Goal: Task Accomplishment & Management: Complete application form

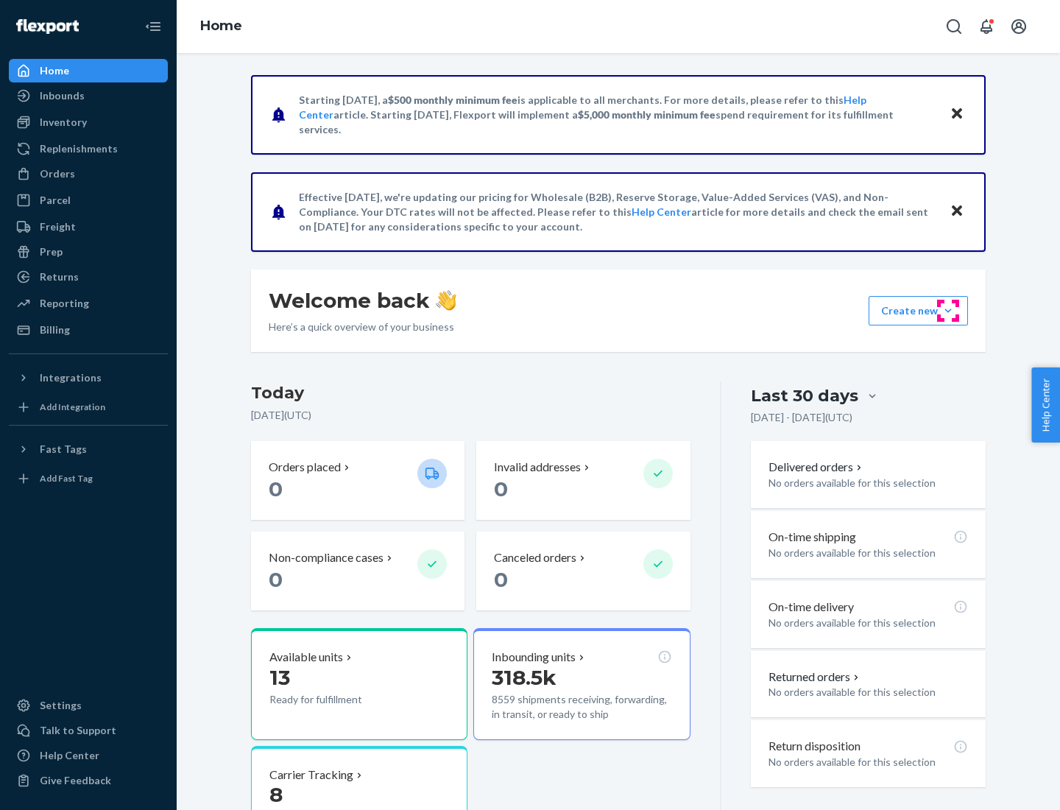
click at [948, 311] on button "Create new Create new inbound Create new order Create new product" at bounding box center [917, 310] width 99 height 29
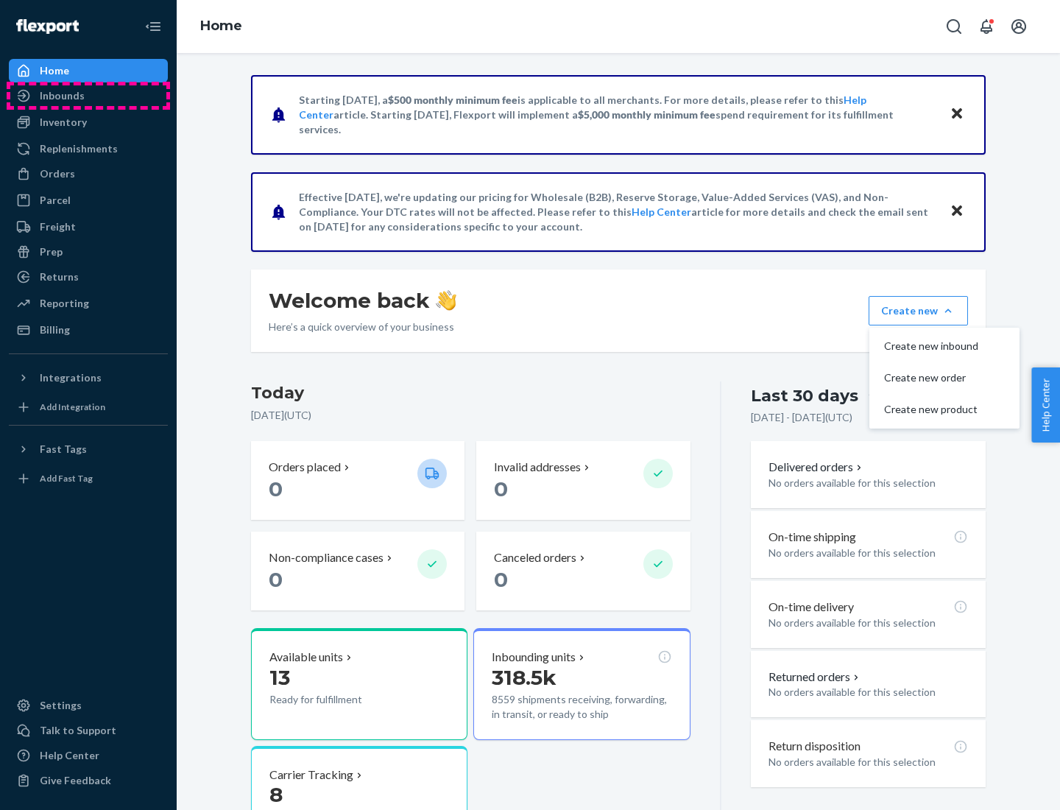
click at [88, 96] on div "Inbounds" at bounding box center [88, 95] width 156 height 21
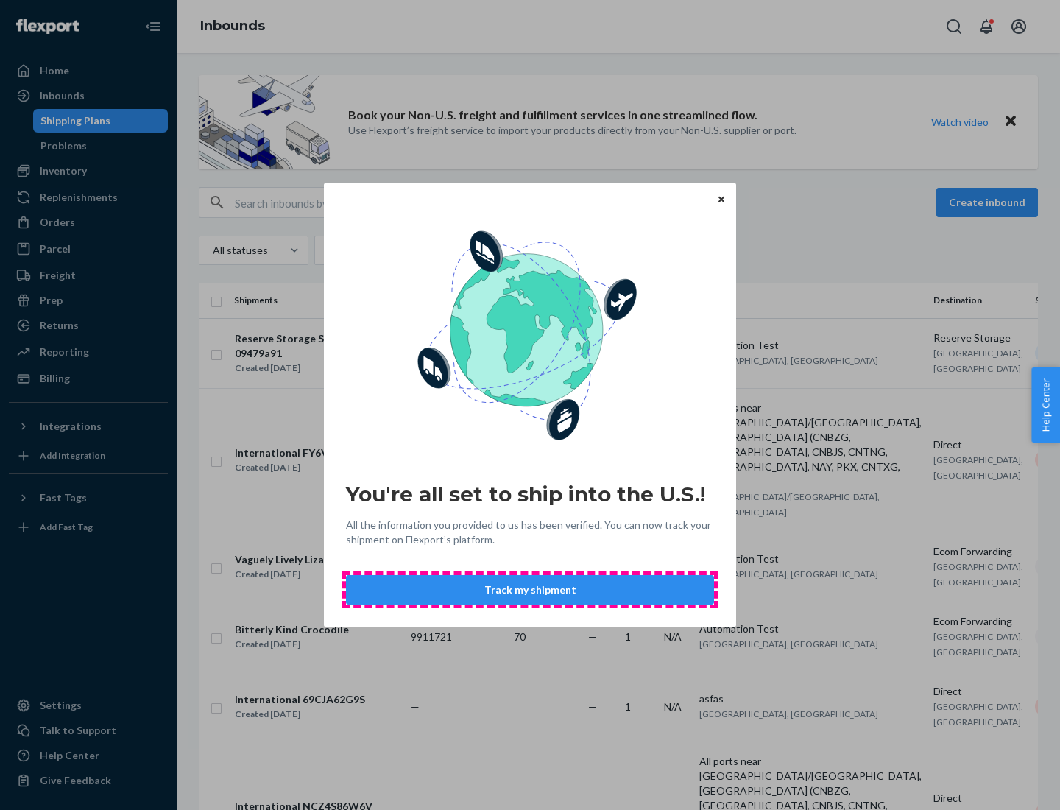
click at [530, 590] on button "Track my shipment" at bounding box center [530, 589] width 368 height 29
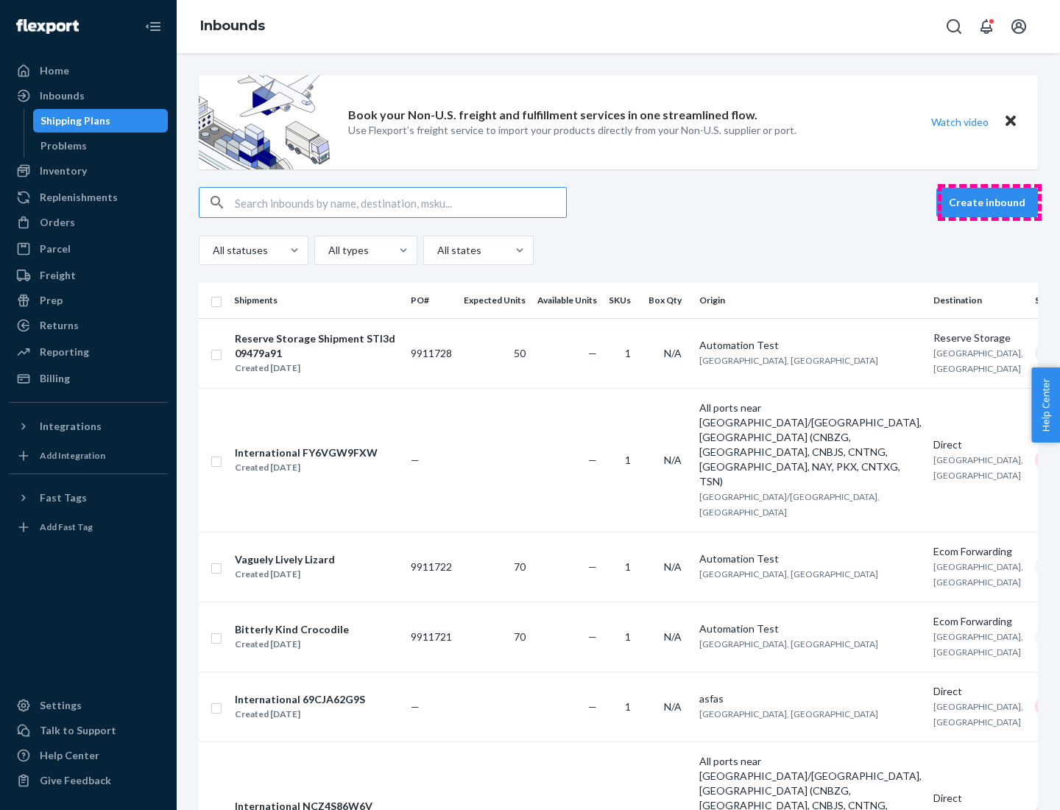
click at [989, 202] on button "Create inbound" at bounding box center [987, 202] width 102 height 29
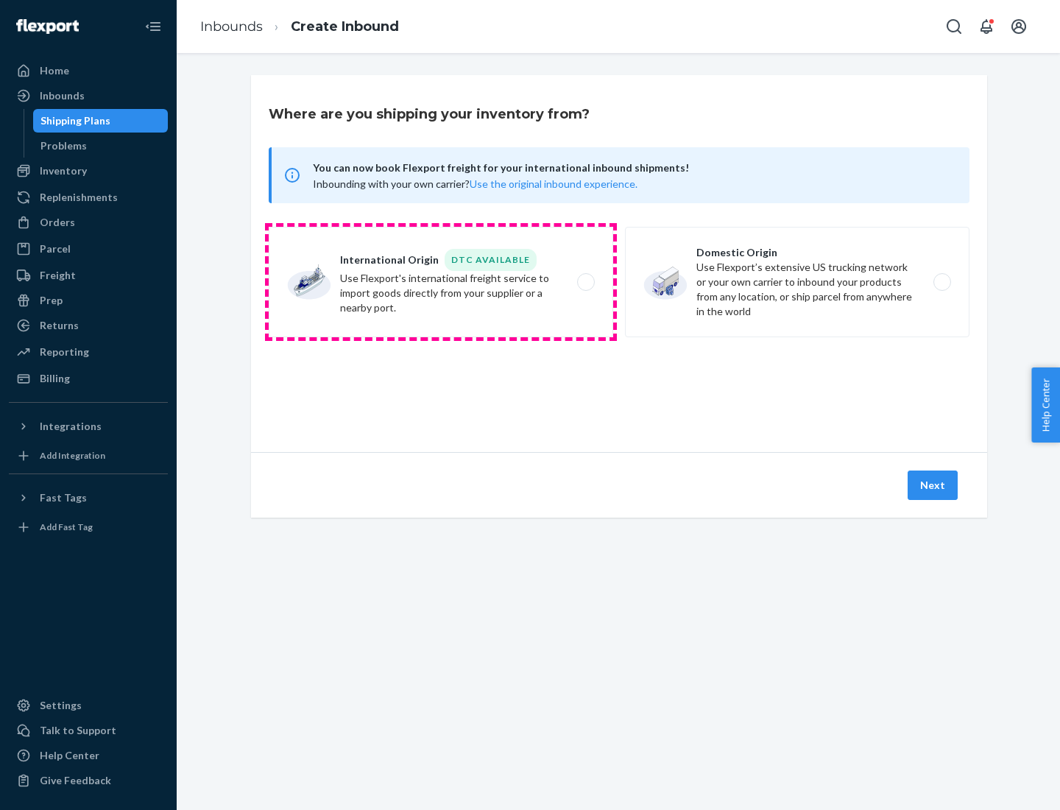
click at [441, 282] on label "International Origin DTC Available Use Flexport's international freight service…" at bounding box center [441, 282] width 344 height 110
click at [585, 282] on input "International Origin DTC Available Use Flexport's international freight service…" at bounding box center [590, 282] width 10 height 10
radio input "true"
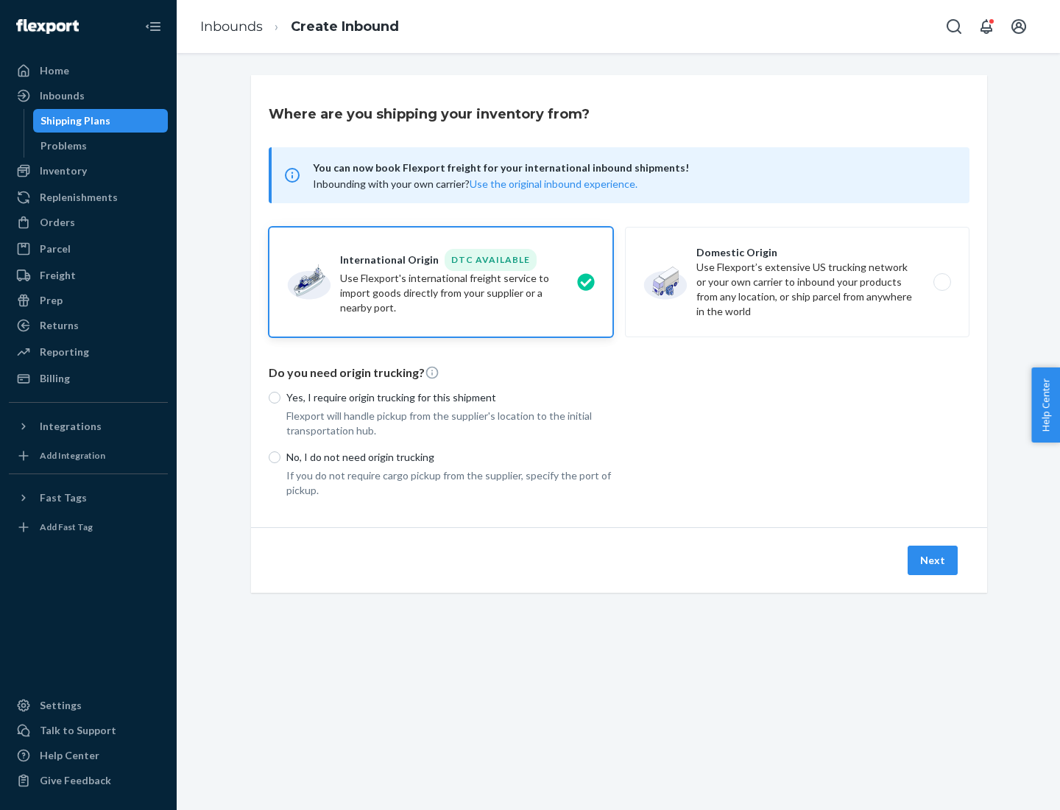
click at [450, 456] on p "No, I do not need origin trucking" at bounding box center [449, 457] width 327 height 15
click at [280, 456] on input "No, I do not need origin trucking" at bounding box center [275, 457] width 12 height 12
radio input "true"
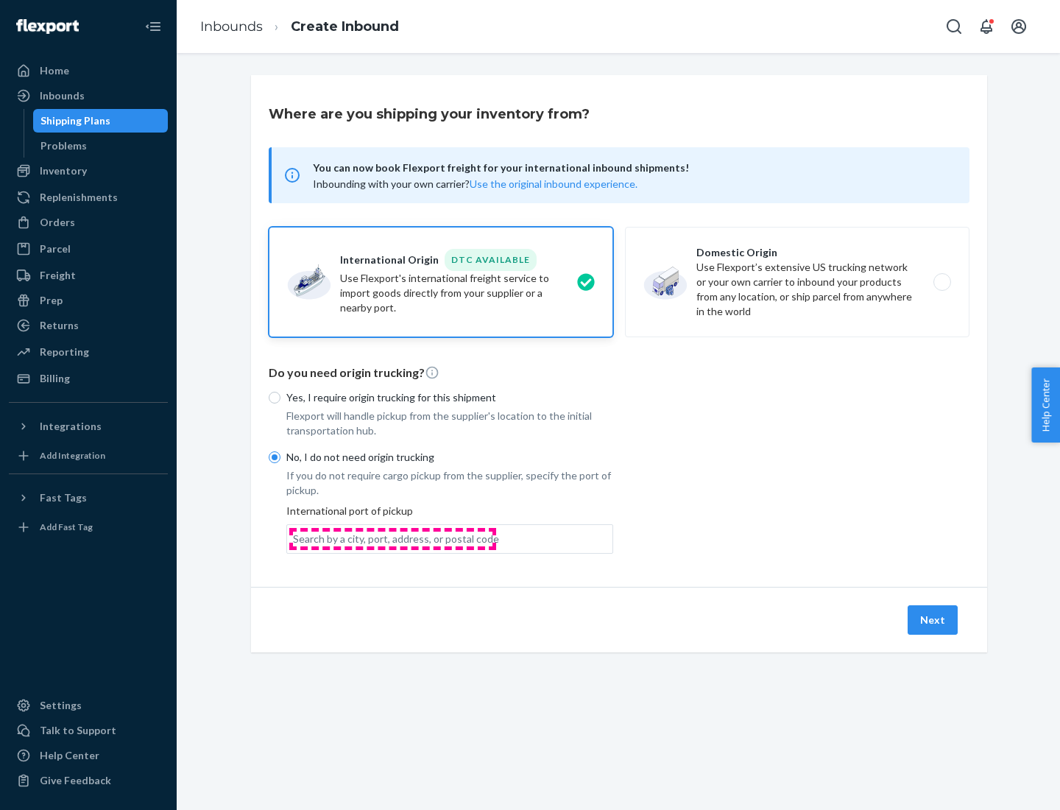
click at [392, 538] on div "Search by a city, port, address, or postal code" at bounding box center [396, 538] width 206 height 15
click at [294, 538] on input "Search by a city, port, address, or postal code" at bounding box center [293, 538] width 1 height 15
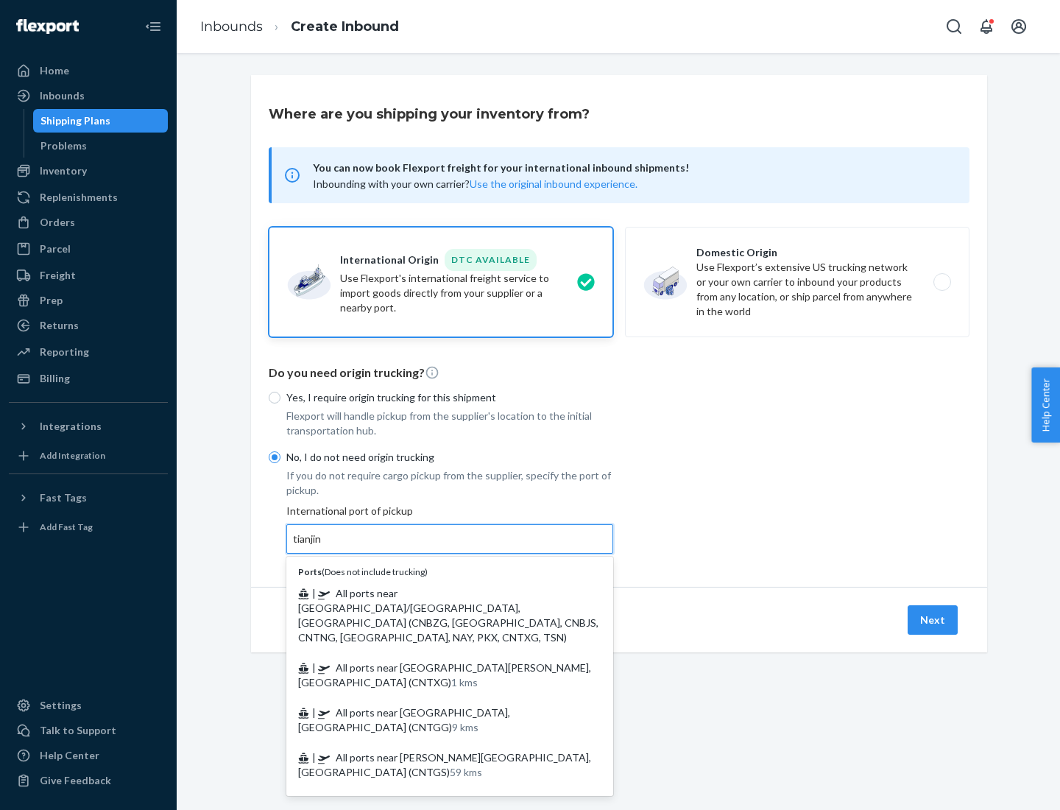
click at [435, 592] on span "| All ports near [GEOGRAPHIC_DATA]/[GEOGRAPHIC_DATA], [GEOGRAPHIC_DATA] (CNBZG,…" at bounding box center [448, 615] width 300 height 57
click at [323, 546] on input "tianjin" at bounding box center [308, 538] width 30 height 15
type input "All ports near [GEOGRAPHIC_DATA]/[GEOGRAPHIC_DATA], [GEOGRAPHIC_DATA] (CNBZG, […"
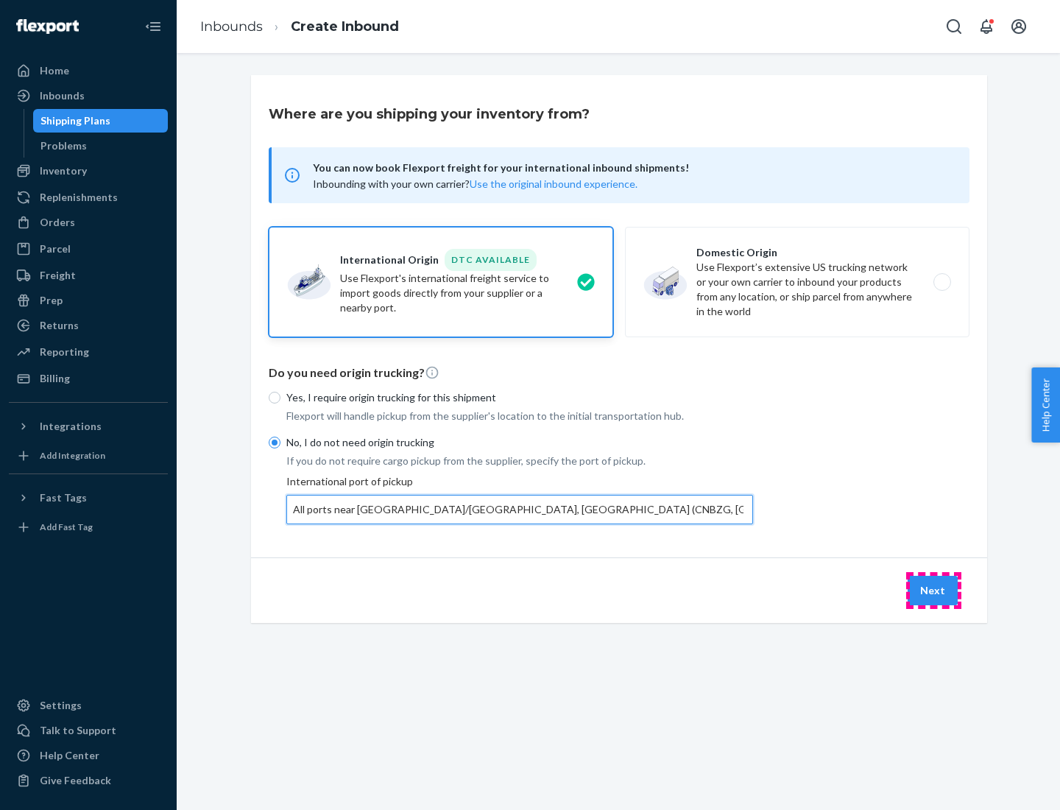
click at [933, 590] on button "Next" at bounding box center [932, 590] width 50 height 29
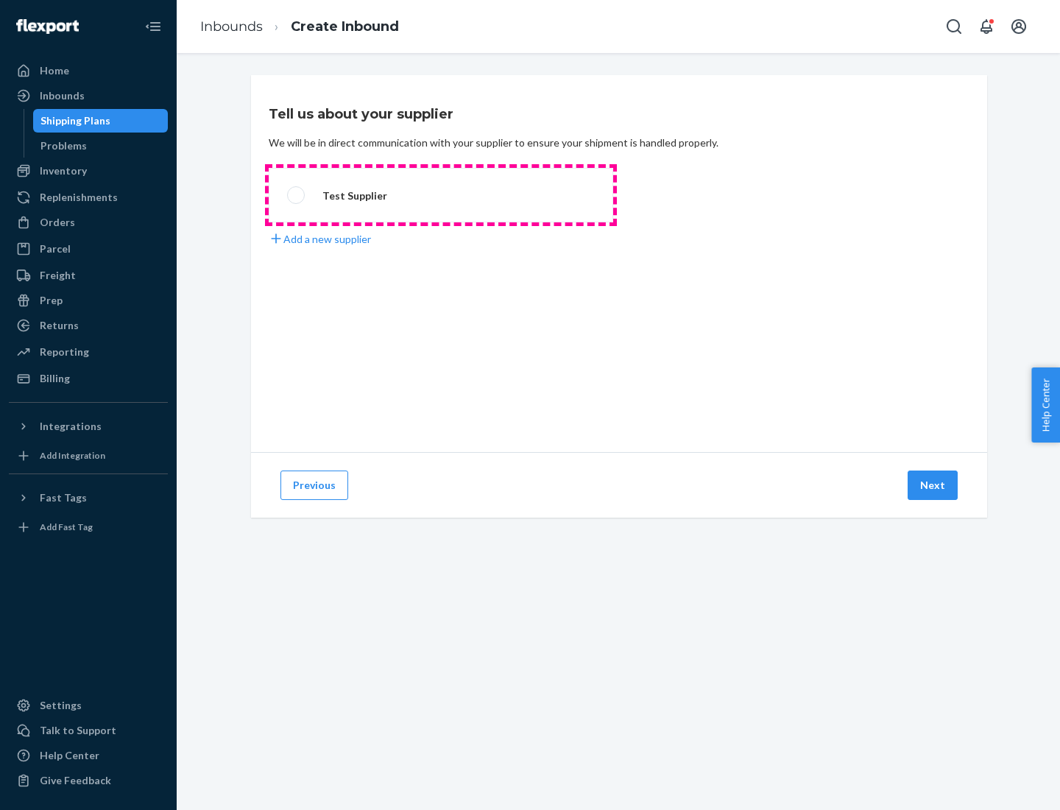
click at [441, 195] on label "Test Supplier" at bounding box center [441, 195] width 344 height 54
click at [297, 195] on input "Test Supplier" at bounding box center [292, 196] width 10 height 10
radio input "true"
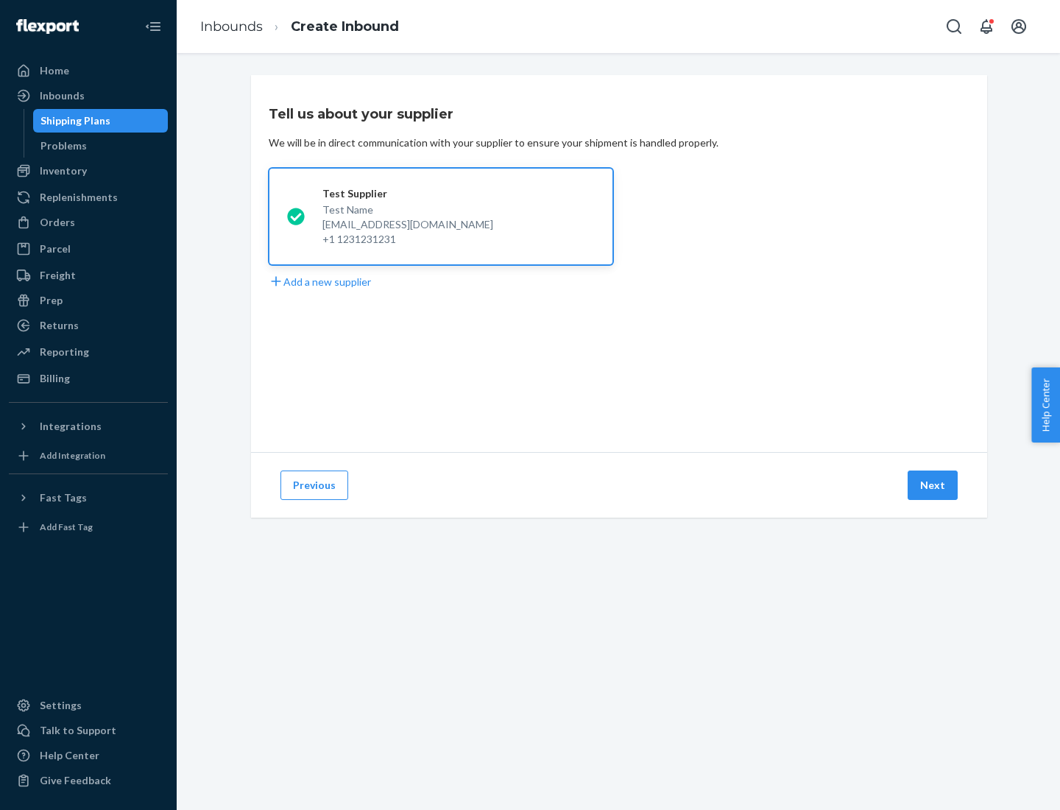
click at [933, 485] on button "Next" at bounding box center [932, 484] width 50 height 29
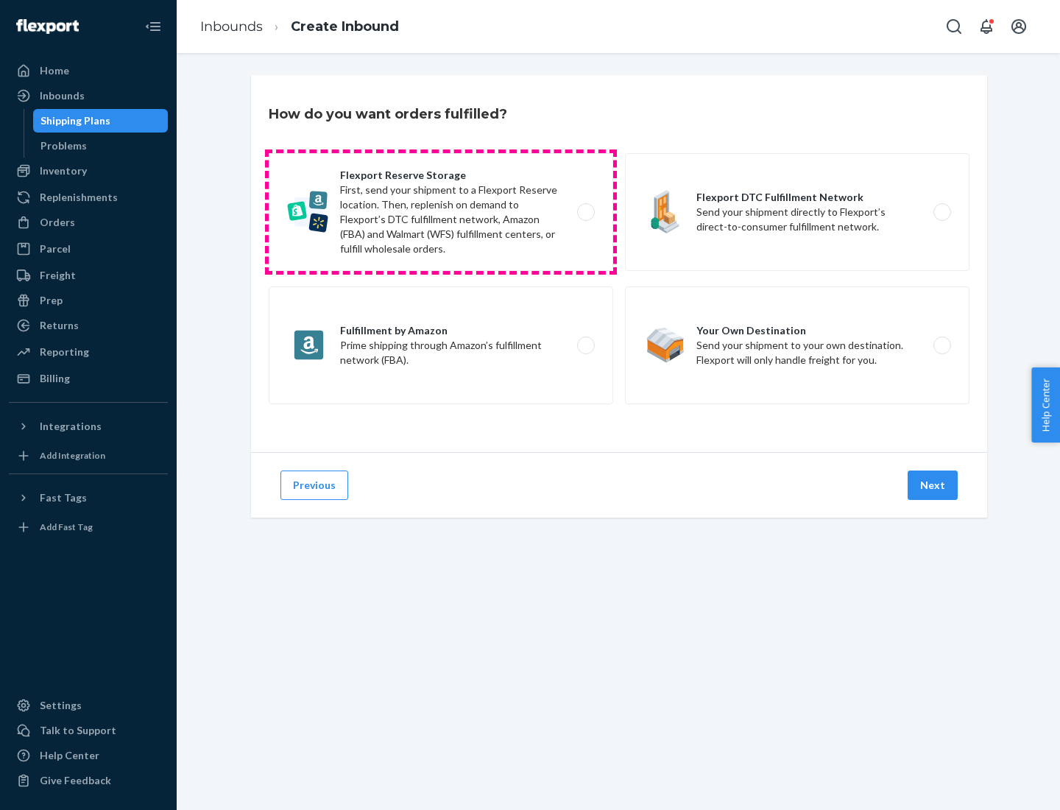
click at [441, 212] on label "Flexport Reserve Storage First, send your shipment to a Flexport Reserve locati…" at bounding box center [441, 212] width 344 height 118
click at [585, 212] on input "Flexport Reserve Storage First, send your shipment to a Flexport Reserve locati…" at bounding box center [590, 213] width 10 height 10
radio input "true"
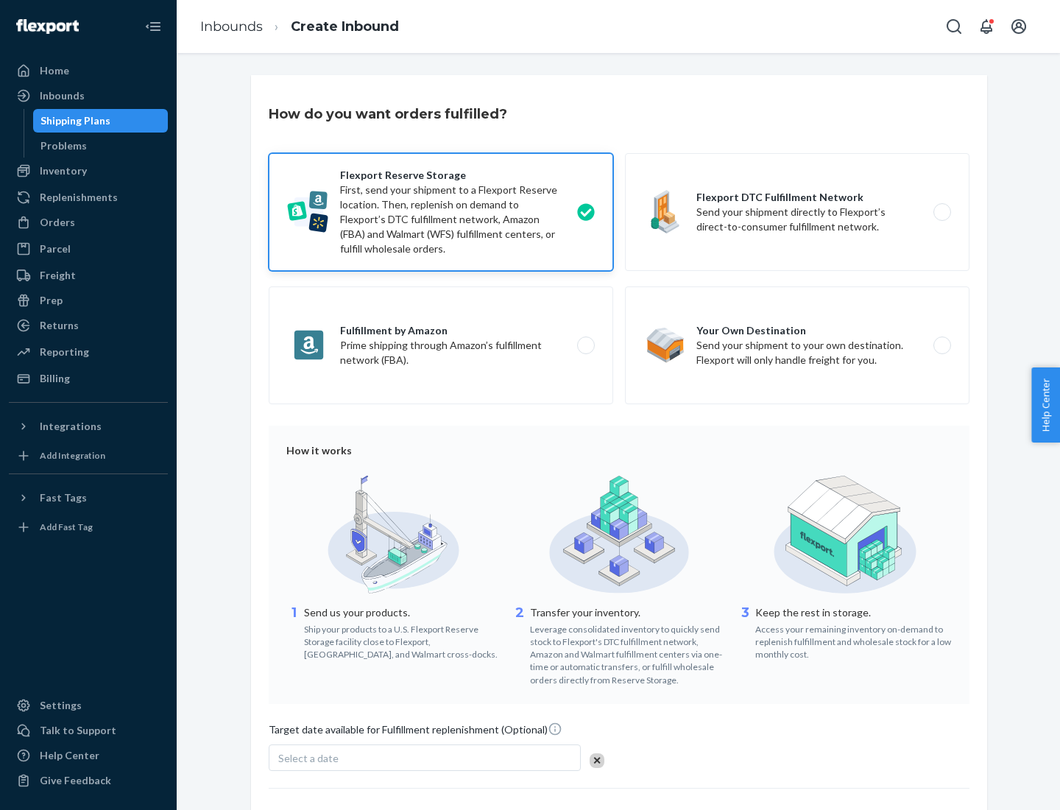
scroll to position [121, 0]
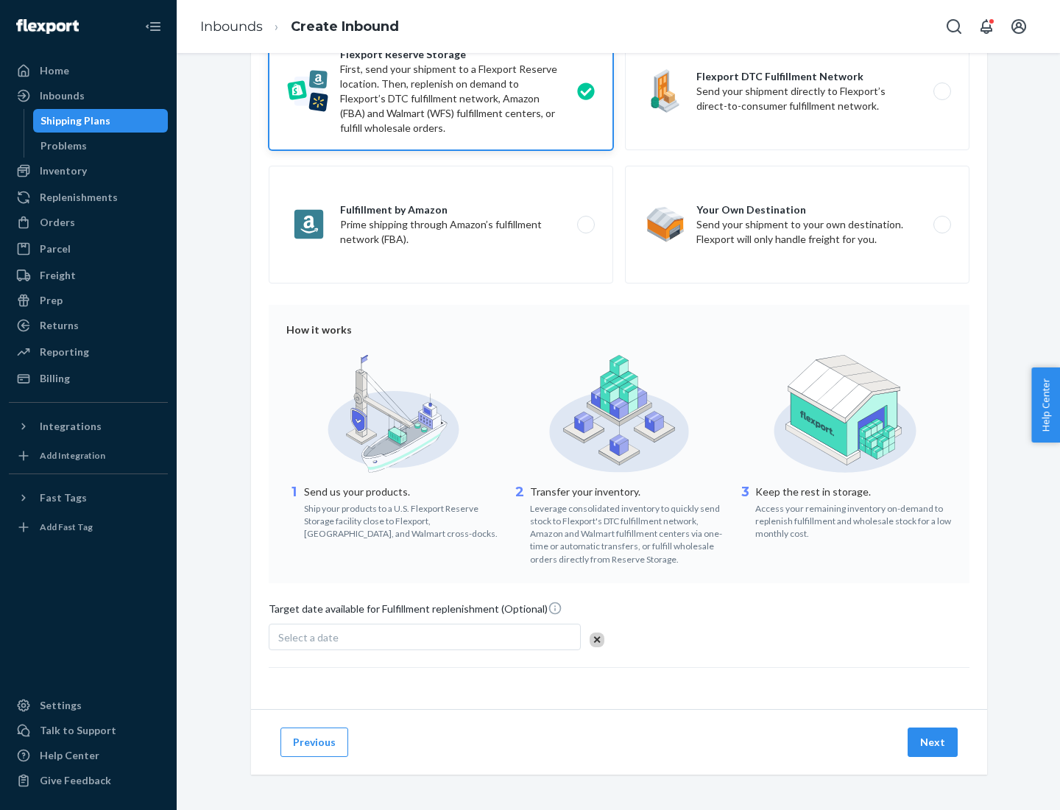
click at [933, 741] on button "Next" at bounding box center [932, 741] width 50 height 29
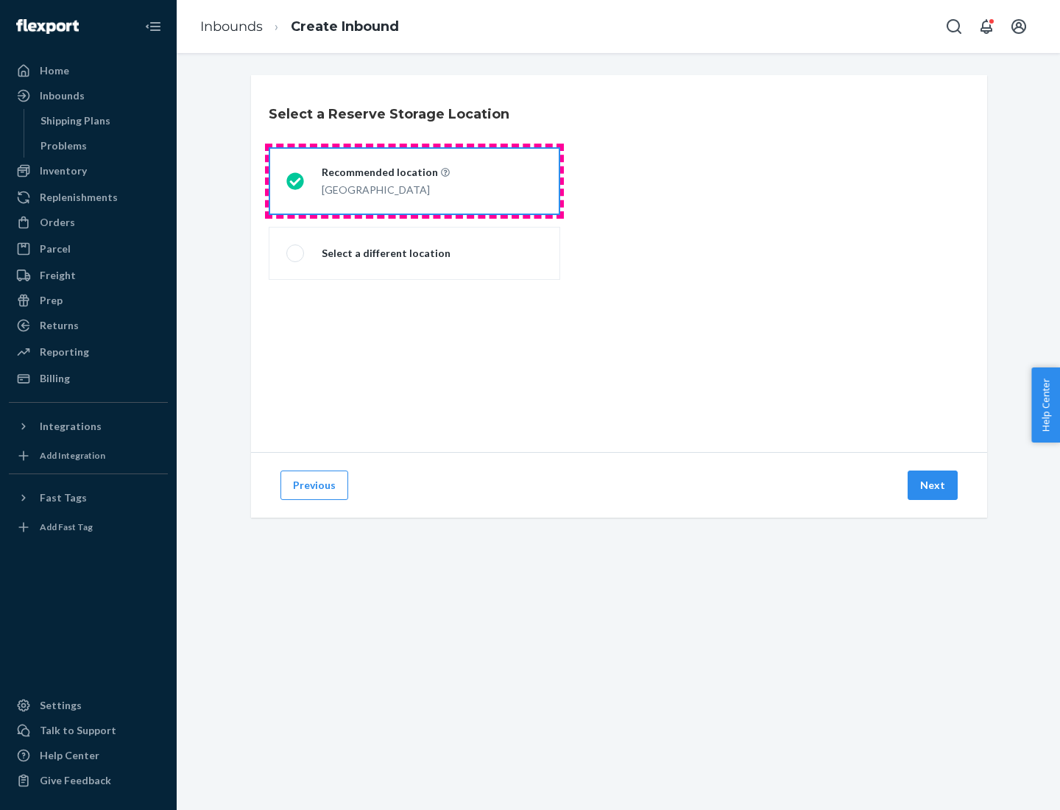
click at [414, 181] on div "[GEOGRAPHIC_DATA]" at bounding box center [386, 189] width 128 height 18
click at [296, 181] on input "Recommended location [GEOGRAPHIC_DATA]" at bounding box center [291, 182] width 10 height 10
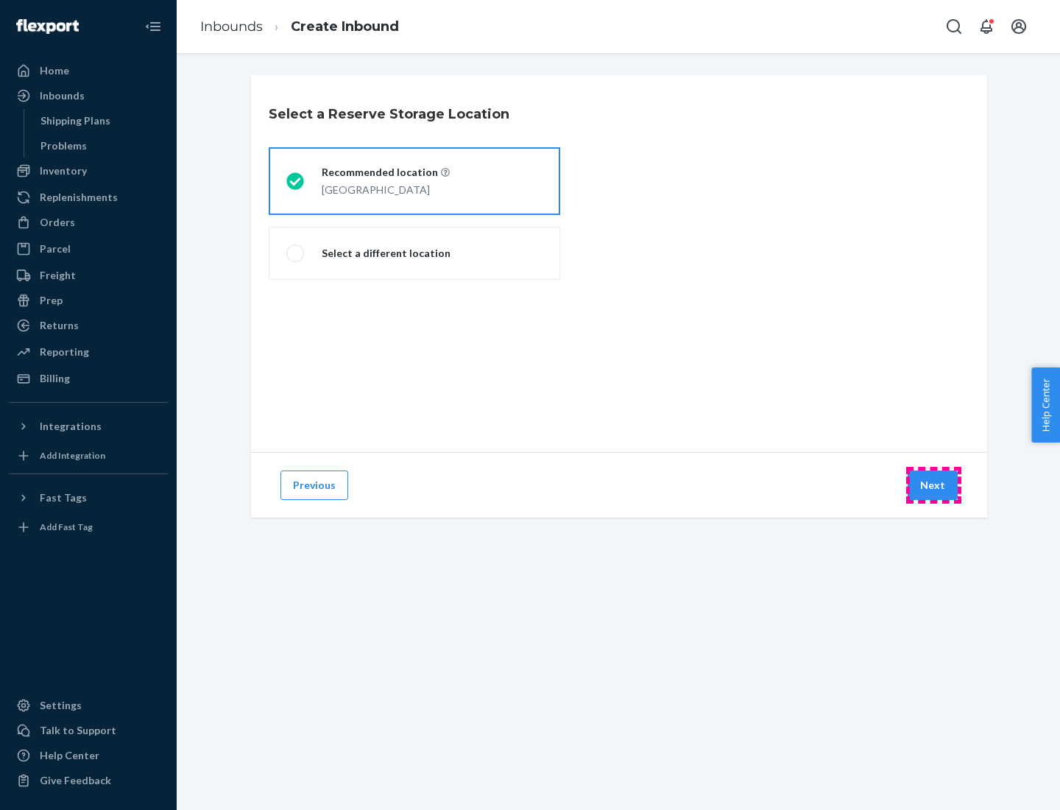
click at [933, 485] on button "Next" at bounding box center [932, 484] width 50 height 29
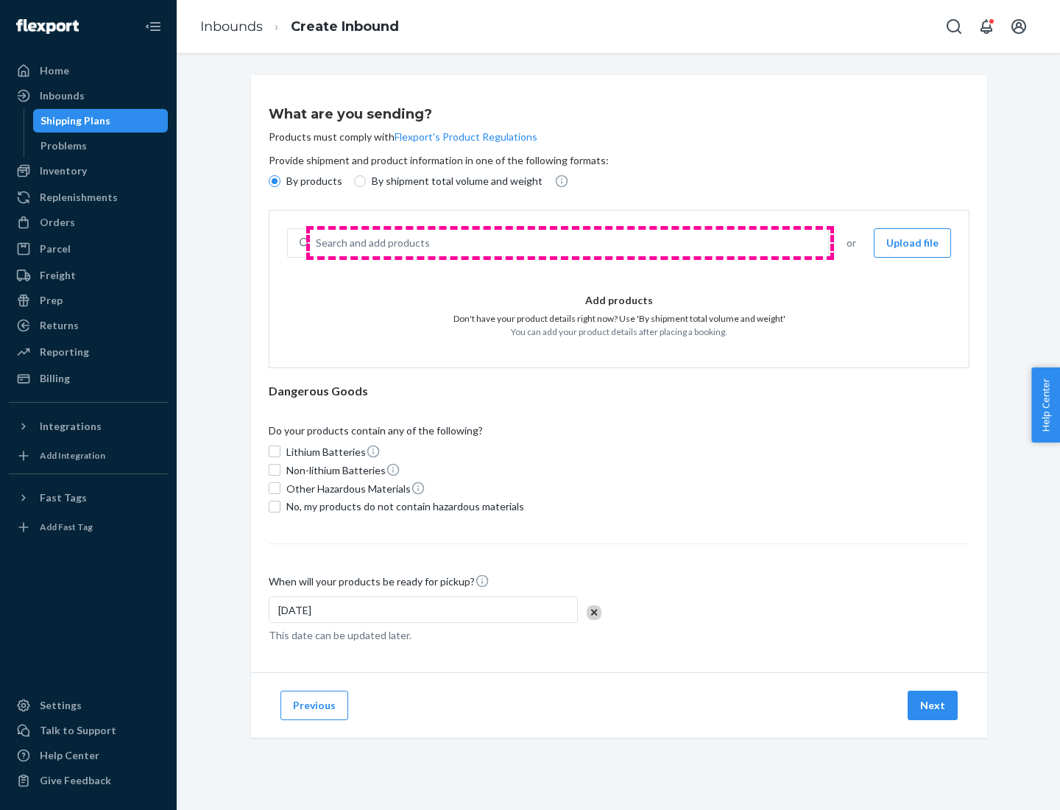
click at [570, 243] on div "Search and add products" at bounding box center [569, 243] width 518 height 26
click at [317, 243] on input "Search and add products" at bounding box center [316, 243] width 1 height 15
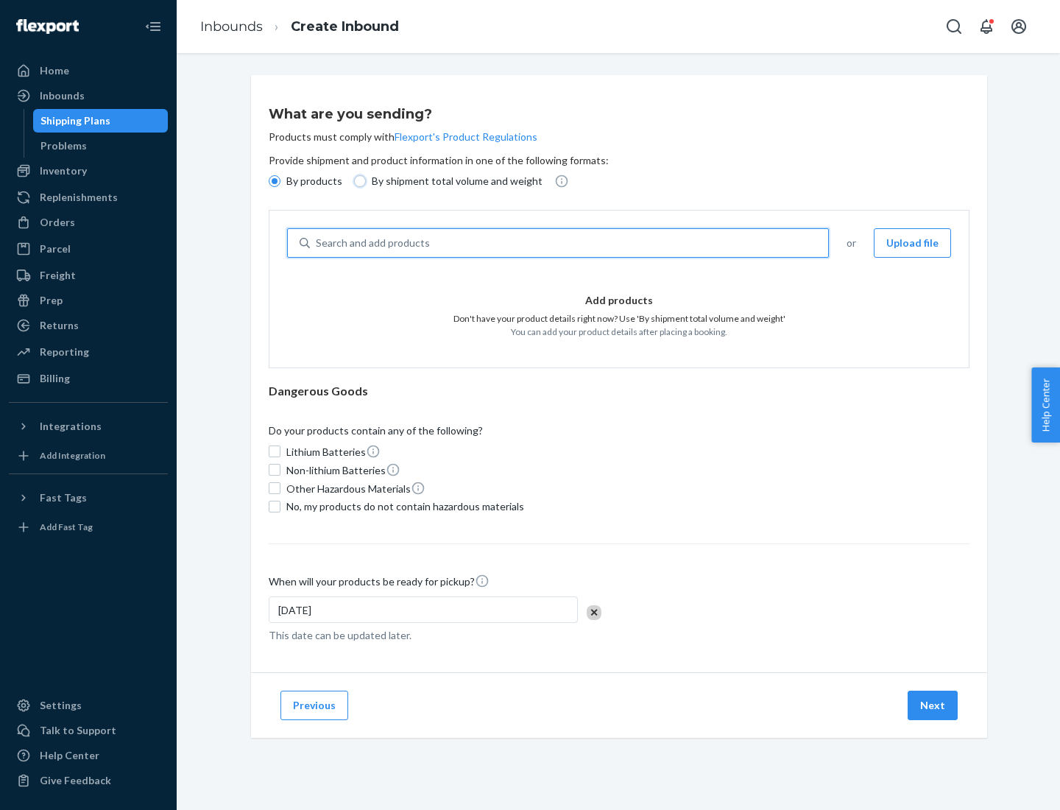
click at [358, 181] on input "By shipment total volume and weight" at bounding box center [360, 181] width 12 height 12
radio input "true"
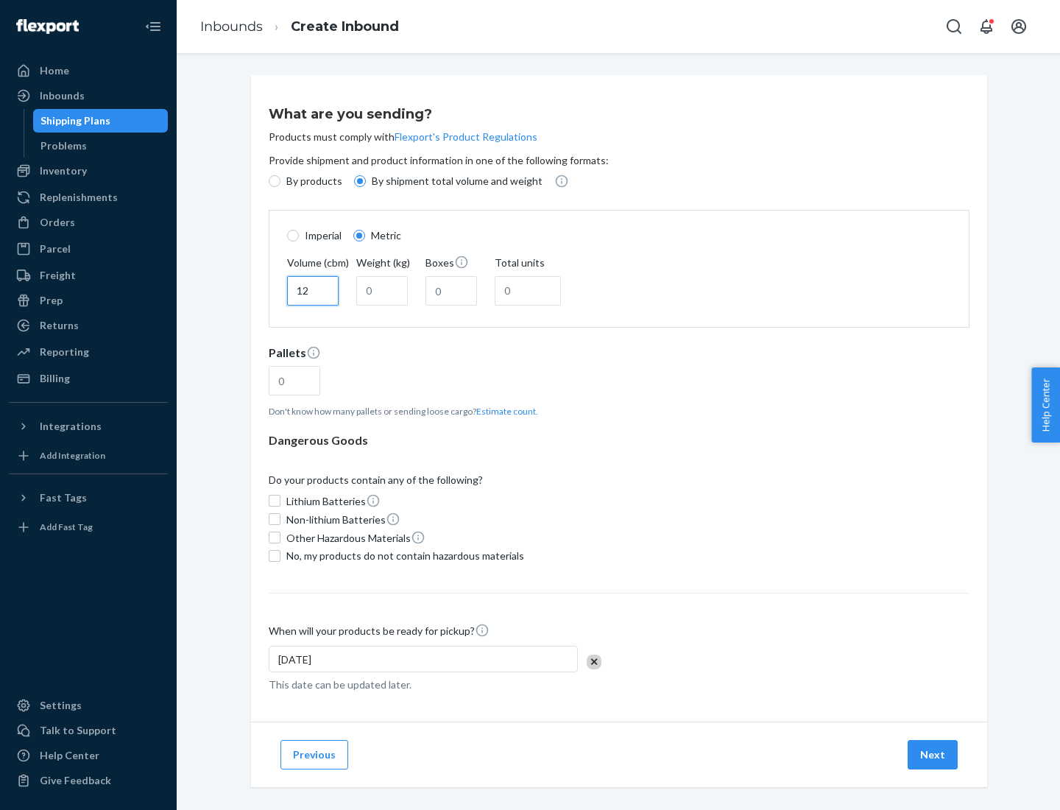
type input "12"
type input "22"
type input "222"
type input "121"
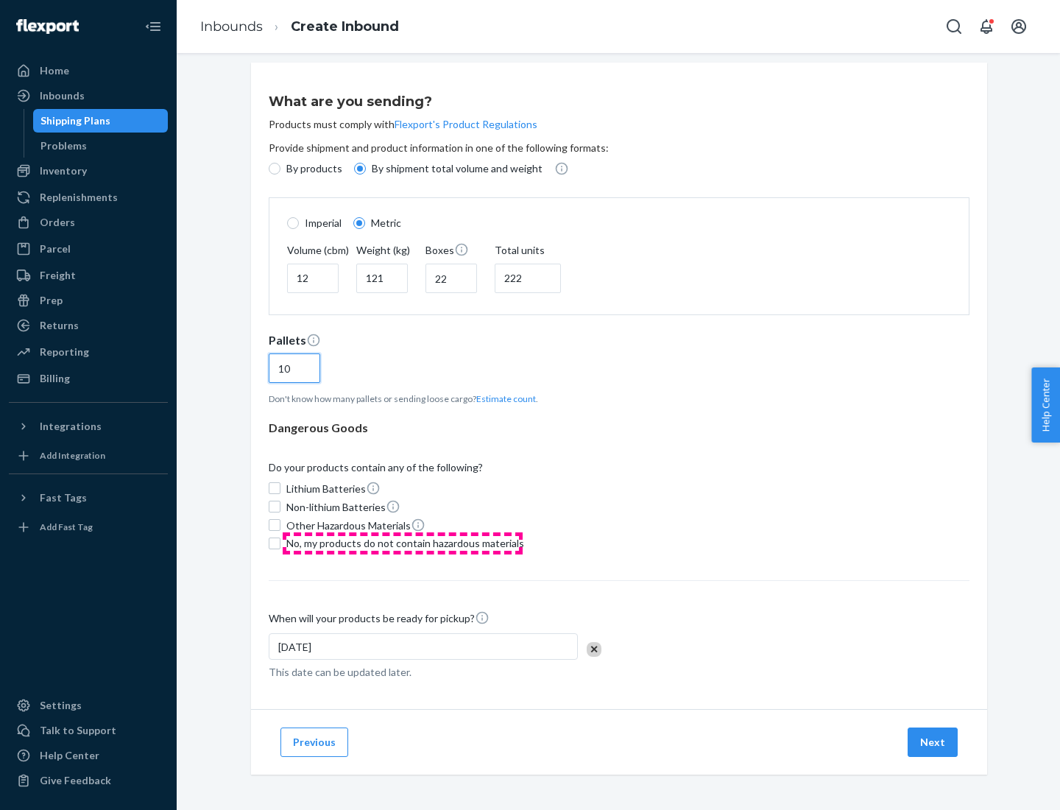
type input "10"
click at [403, 542] on span "No, my products do not contain hazardous materials" at bounding box center [405, 543] width 238 height 15
click at [280, 542] on input "No, my products do not contain hazardous materials" at bounding box center [275, 543] width 12 height 12
checkbox input "true"
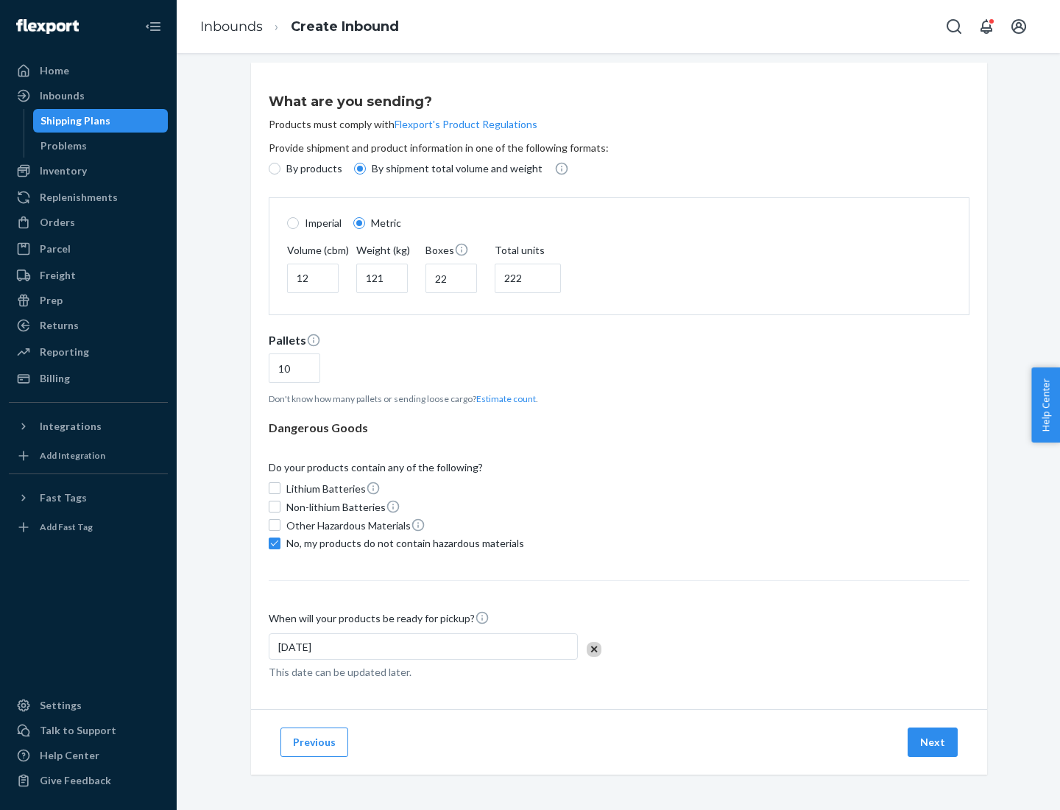
click at [933, 741] on button "Next" at bounding box center [932, 741] width 50 height 29
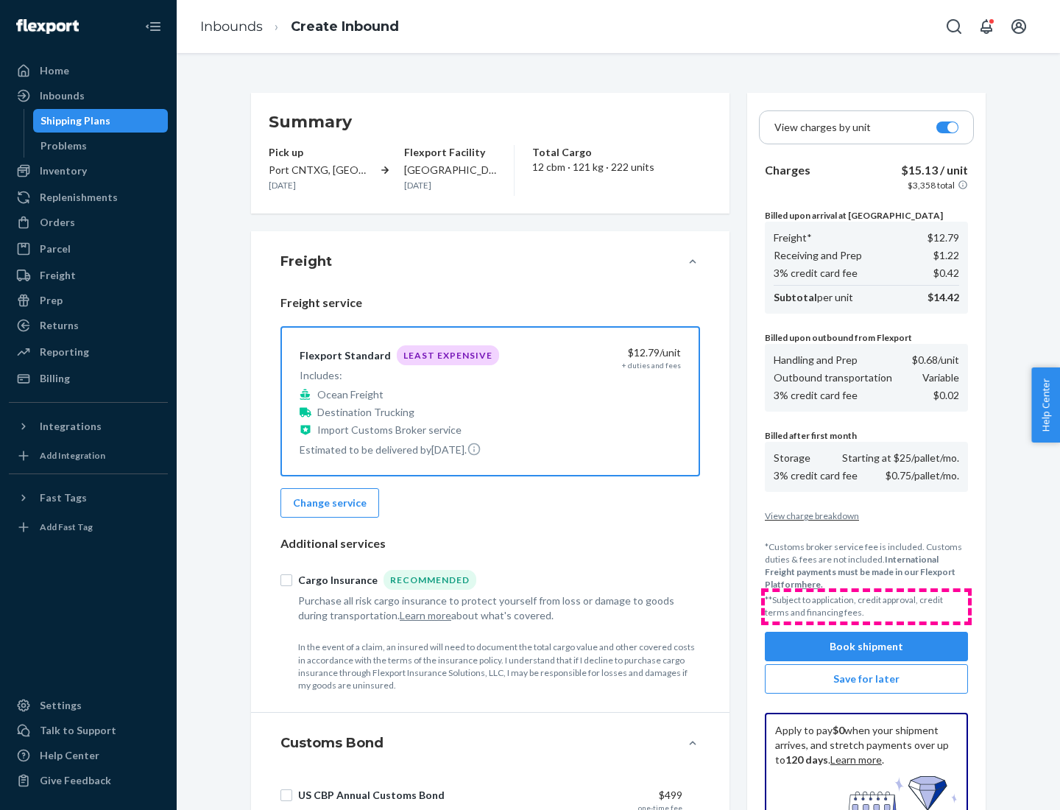
scroll to position [215, 0]
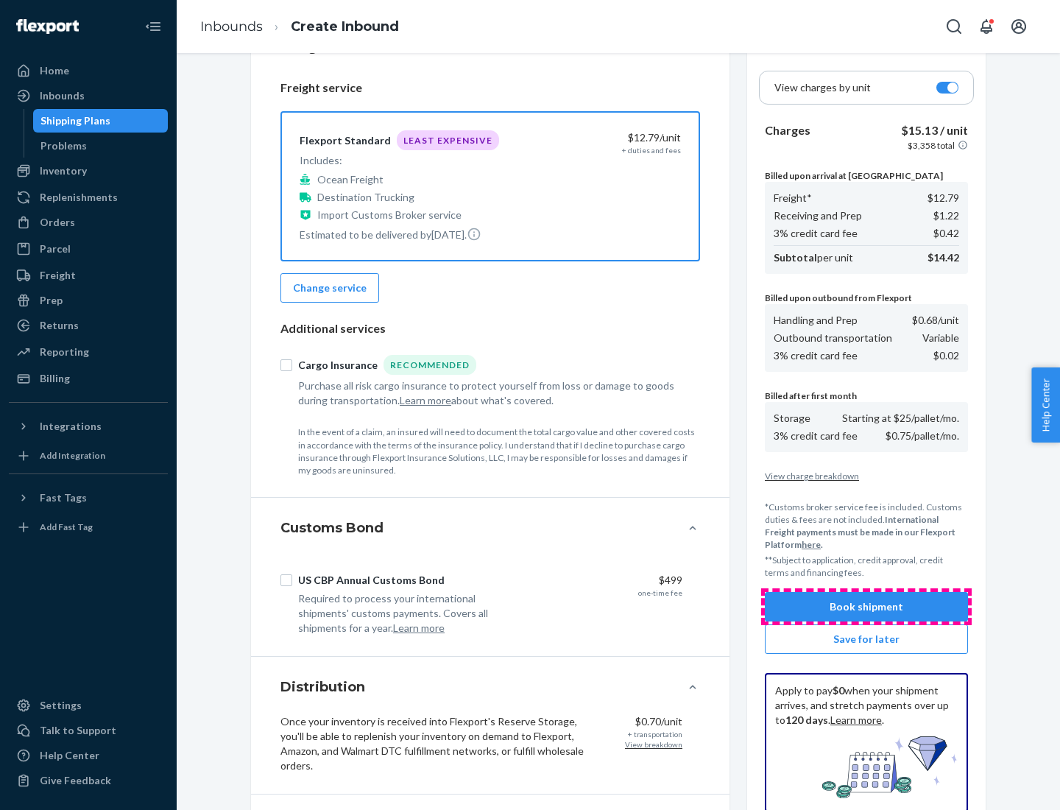
click at [866, 606] on button "Book shipment" at bounding box center [866, 606] width 203 height 29
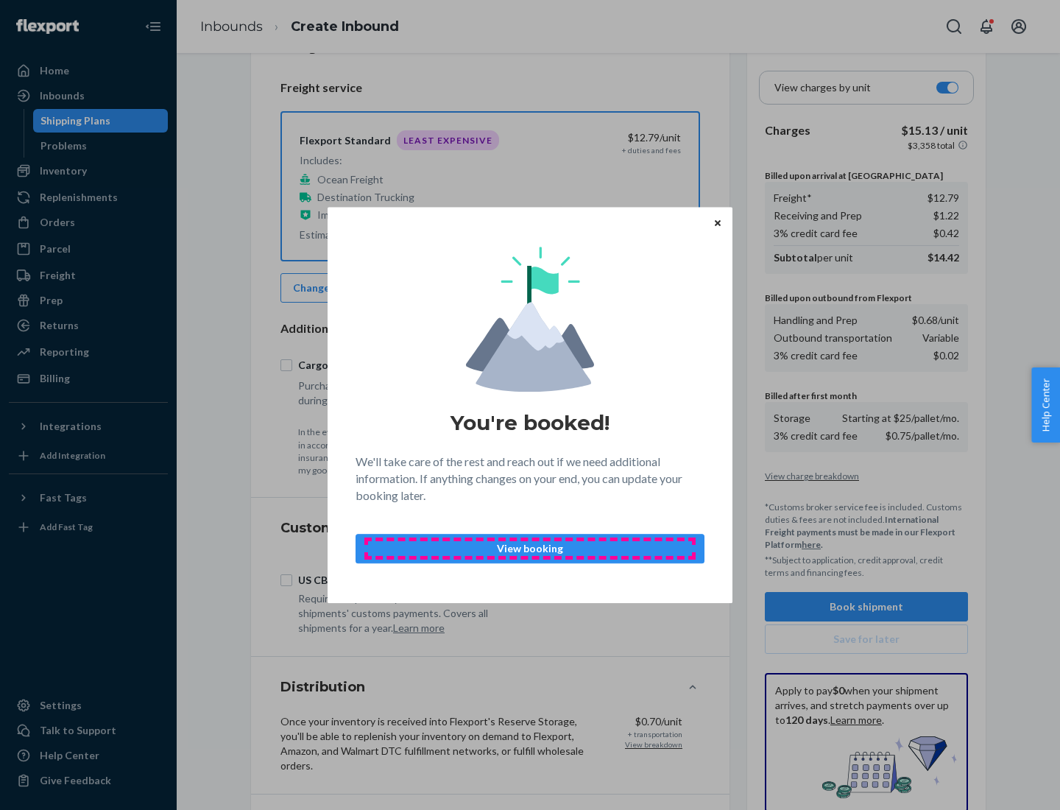
click at [530, 548] on p "View booking" at bounding box center [530, 548] width 324 height 15
